Goal: Navigation & Orientation: Go to known website

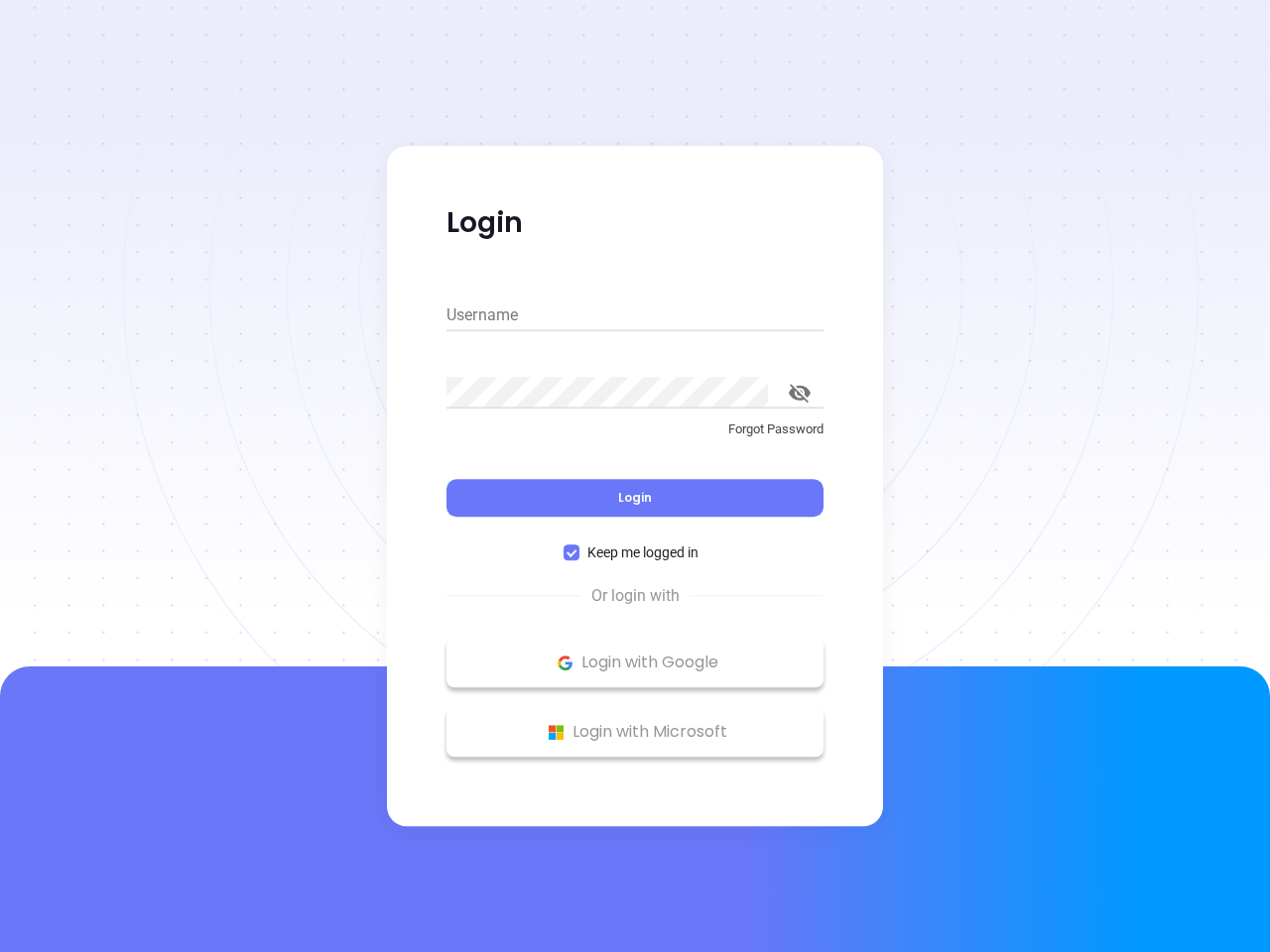
click at [635, 476] on div "Login" at bounding box center [634, 486] width 377 height 62
click at [635, 315] on input "Username" at bounding box center [634, 315] width 377 height 32
click at [800, 393] on icon "toggle password visibility" at bounding box center [800, 393] width 22 height 19
click at [635, 498] on span "Login" at bounding box center [635, 497] width 34 height 17
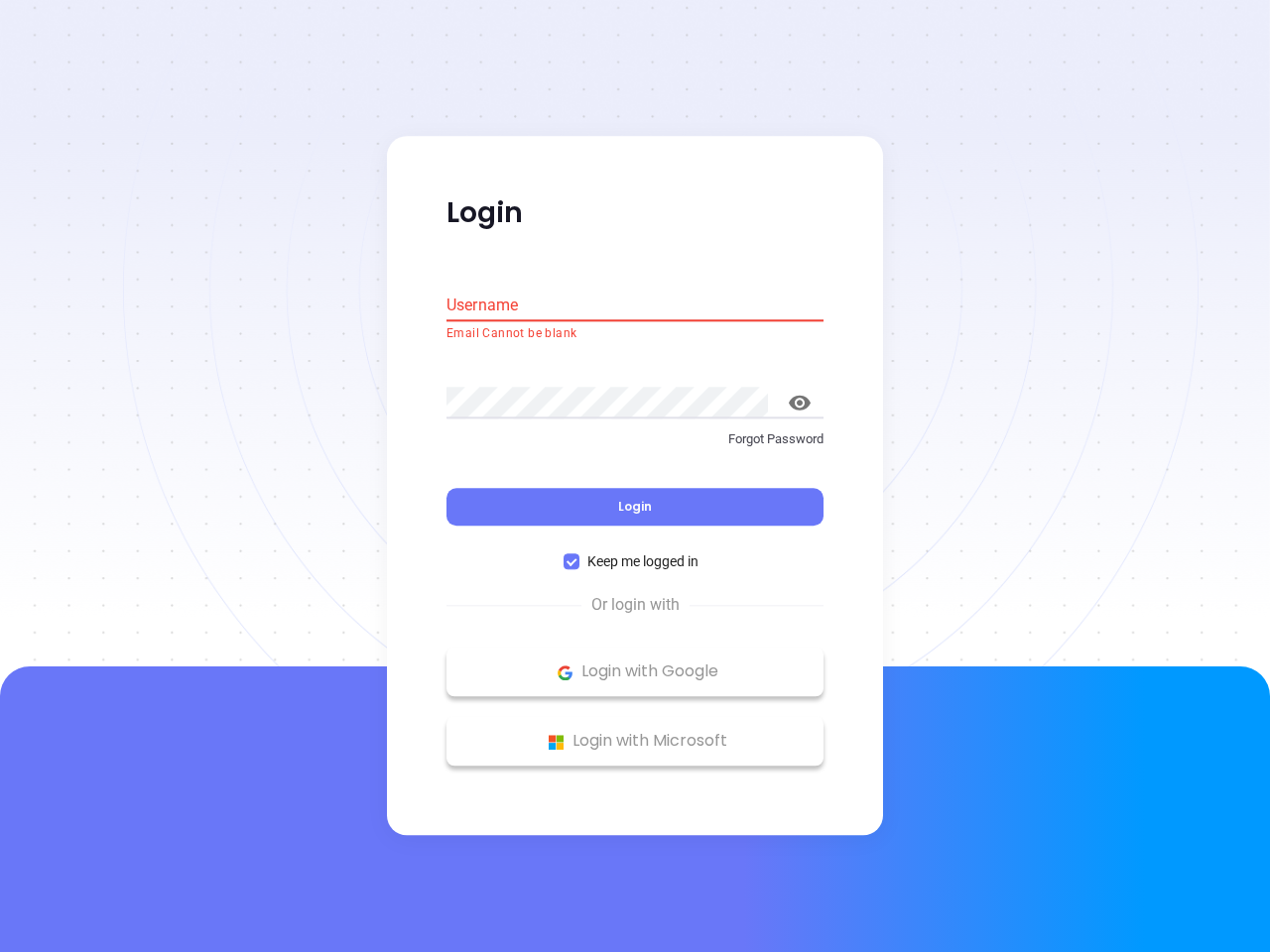
click at [635, 553] on span "Keep me logged in" at bounding box center [643, 562] width 127 height 22
click at [579, 555] on input "Keep me logged in" at bounding box center [571, 562] width 16 height 16
checkbox input "false"
click at [635, 663] on p "Login with Google" at bounding box center [634, 673] width 357 height 30
click at [635, 732] on p "Login with Microsoft" at bounding box center [634, 742] width 357 height 30
